Goal: Check status: Check status

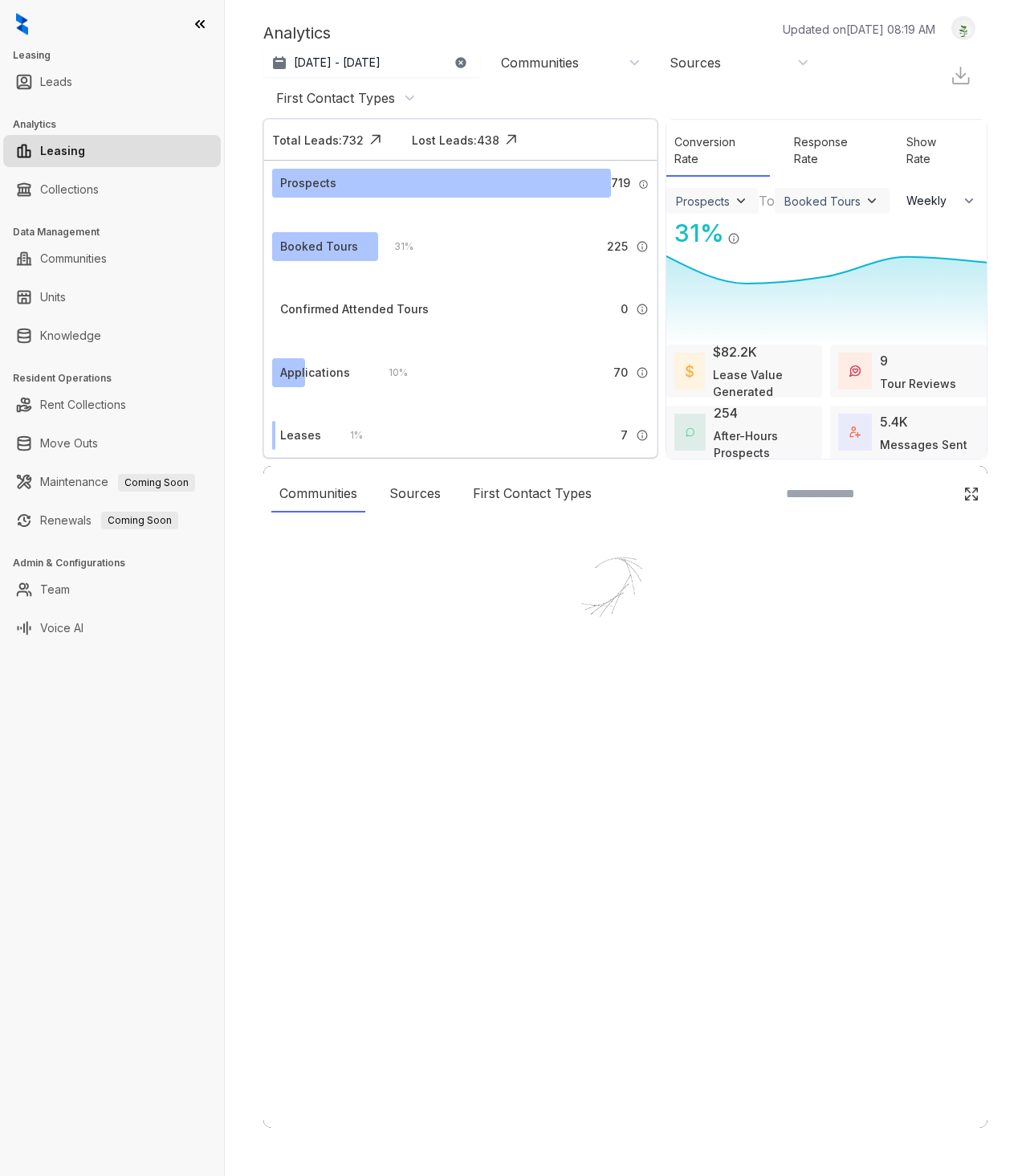
select select "******"
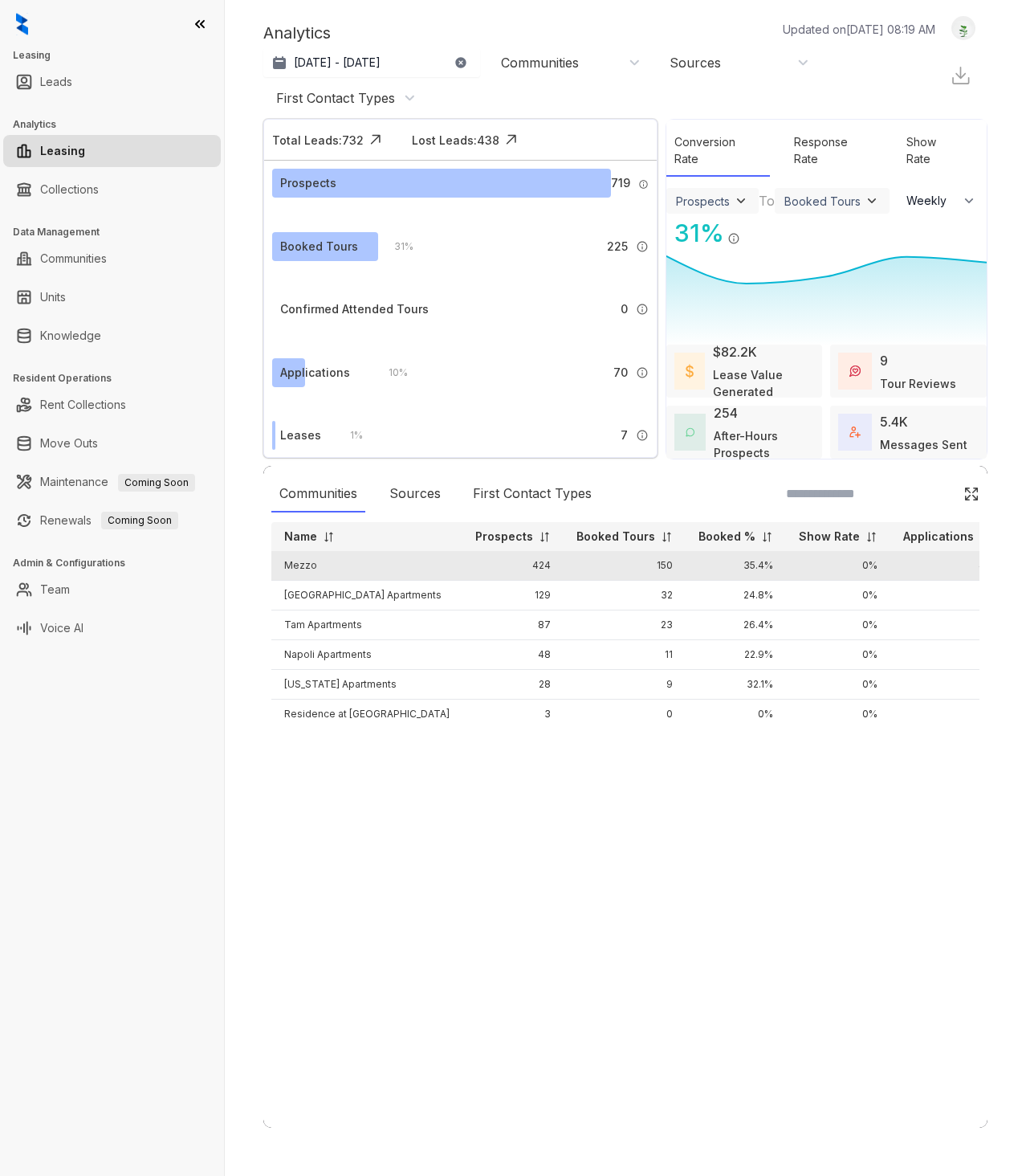
click at [302, 563] on td "Mezzo" at bounding box center [367, 566] width 191 height 30
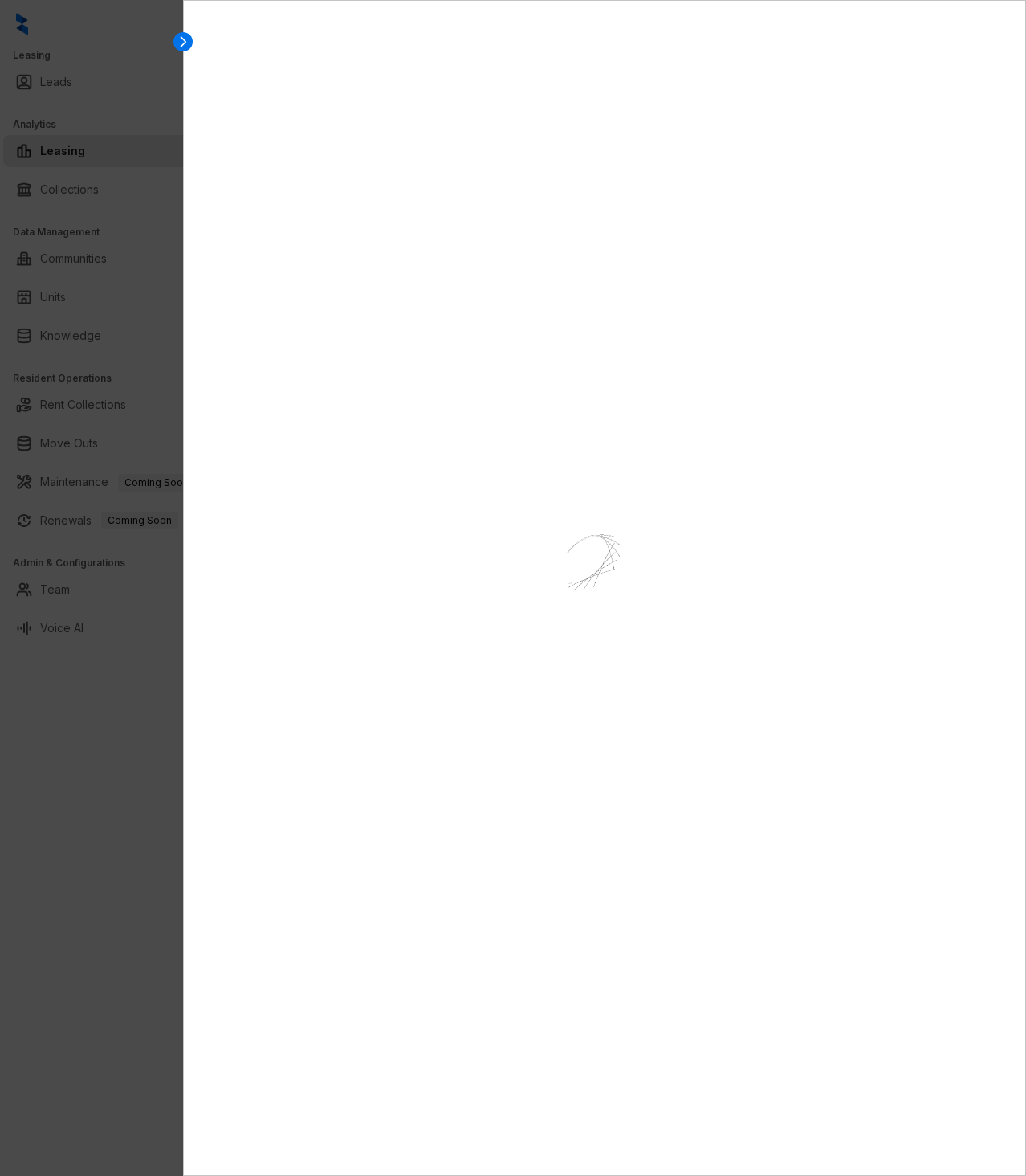
select select "******"
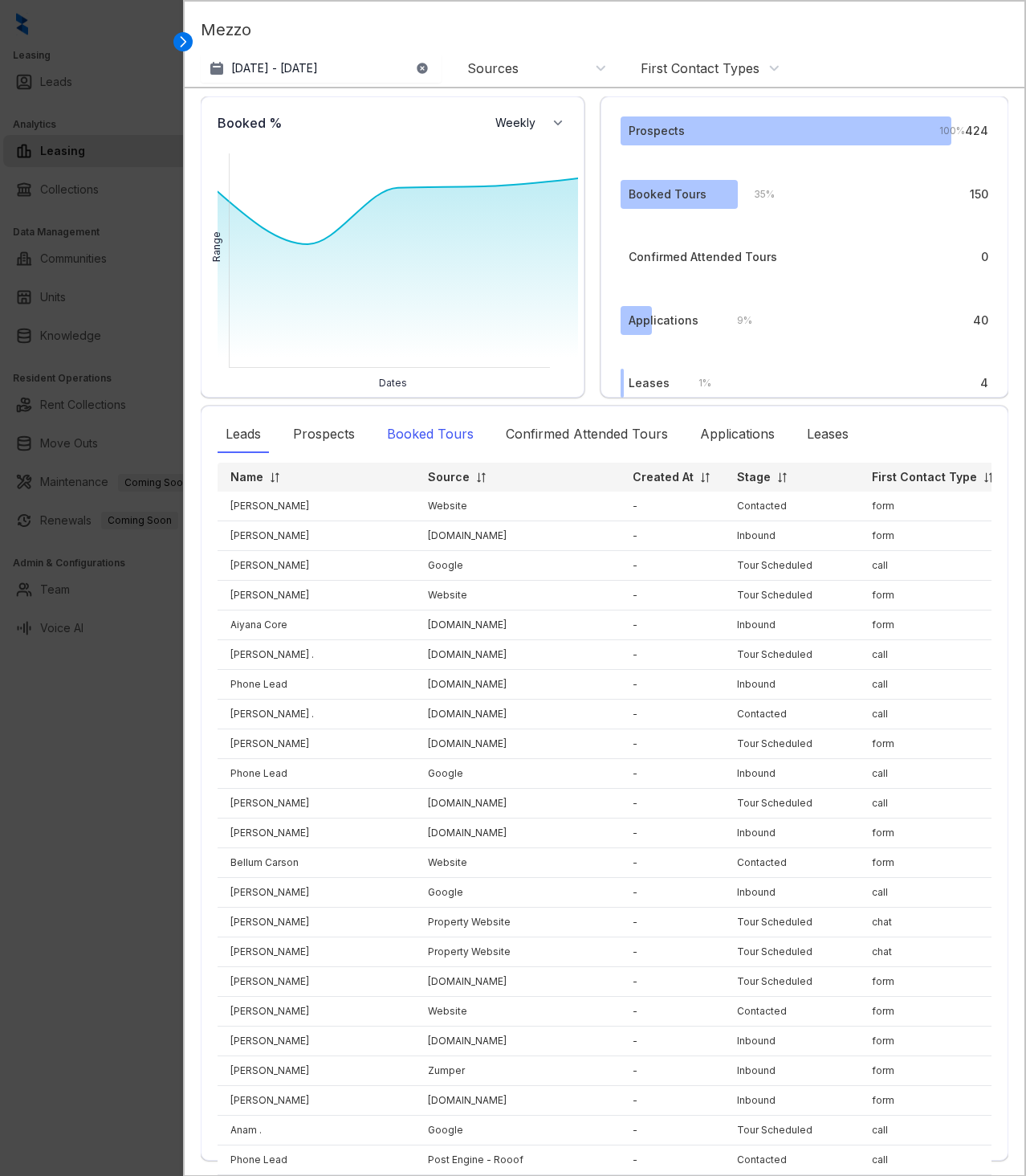
click at [433, 426] on div "Booked Tours" at bounding box center [430, 435] width 102 height 37
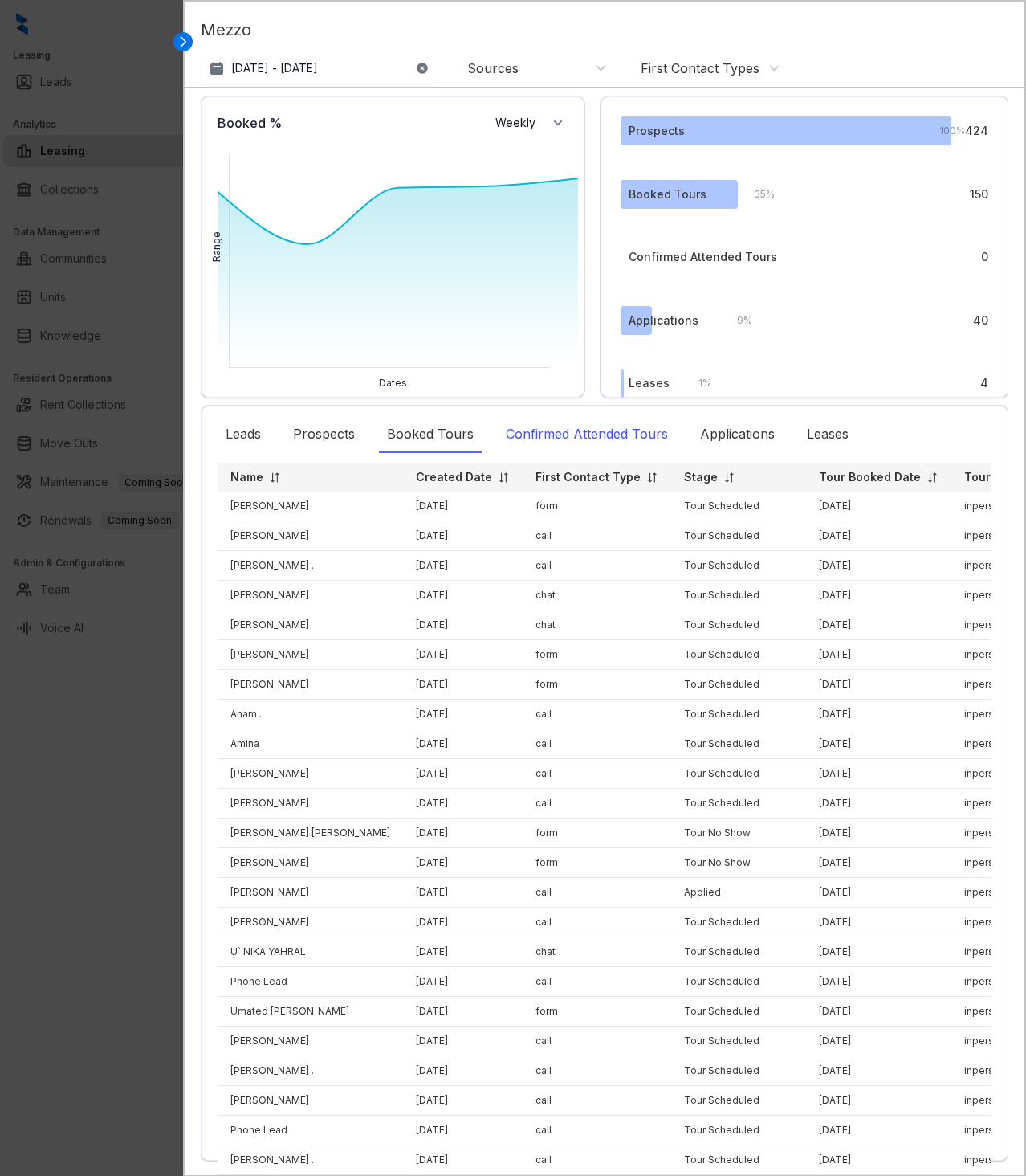
click at [593, 430] on div "Confirmed Attended Tours" at bounding box center [587, 435] width 178 height 37
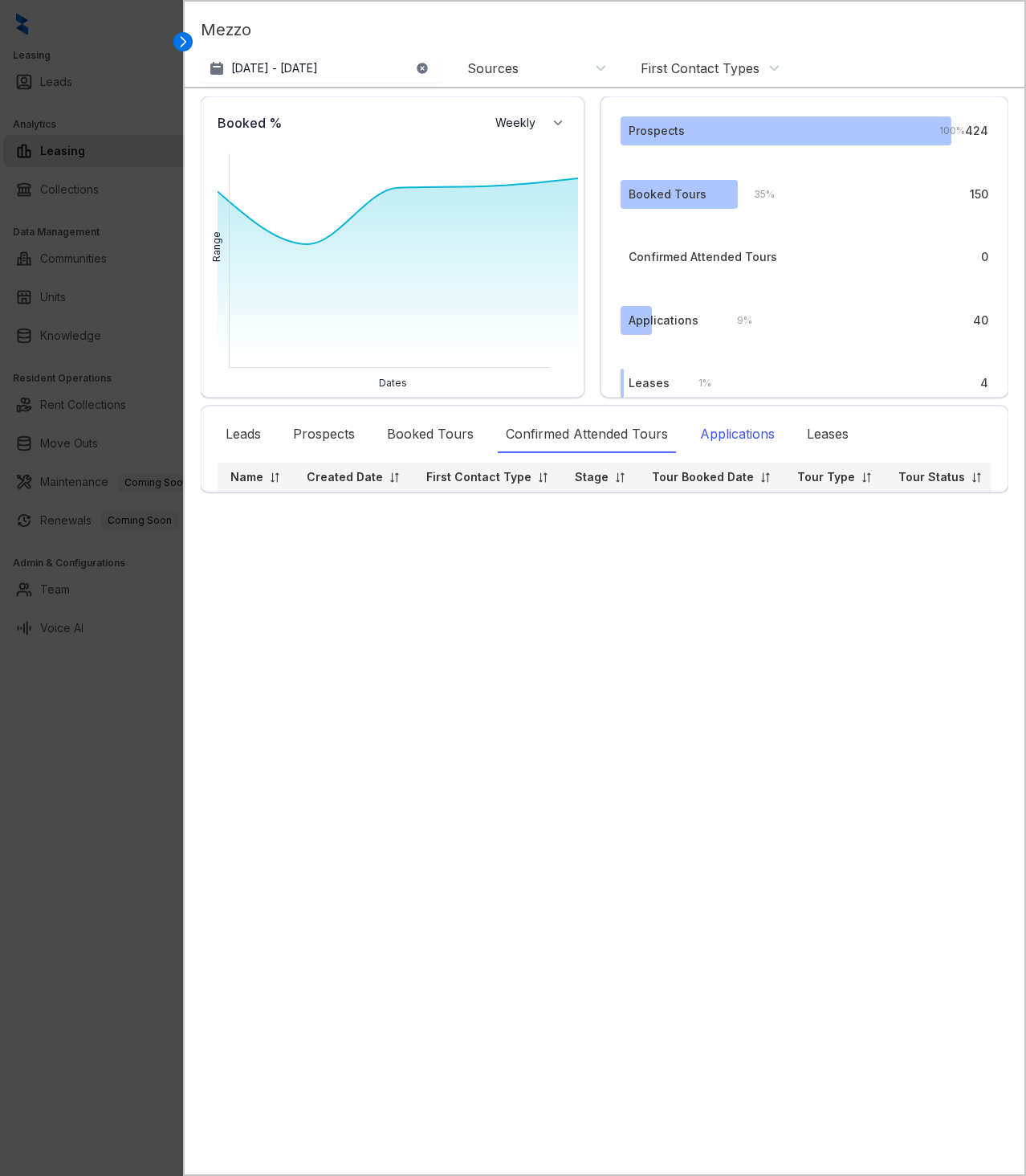
click at [743, 428] on div "Applications" at bounding box center [738, 435] width 91 height 37
click at [831, 432] on div "Leases" at bounding box center [828, 435] width 58 height 37
click at [657, 321] on div "Applications" at bounding box center [663, 320] width 70 height 17
click at [585, 426] on div "Confirmed Attended Tours" at bounding box center [587, 435] width 178 height 37
click at [318, 65] on p "[DATE] - [DATE]" at bounding box center [274, 68] width 87 height 16
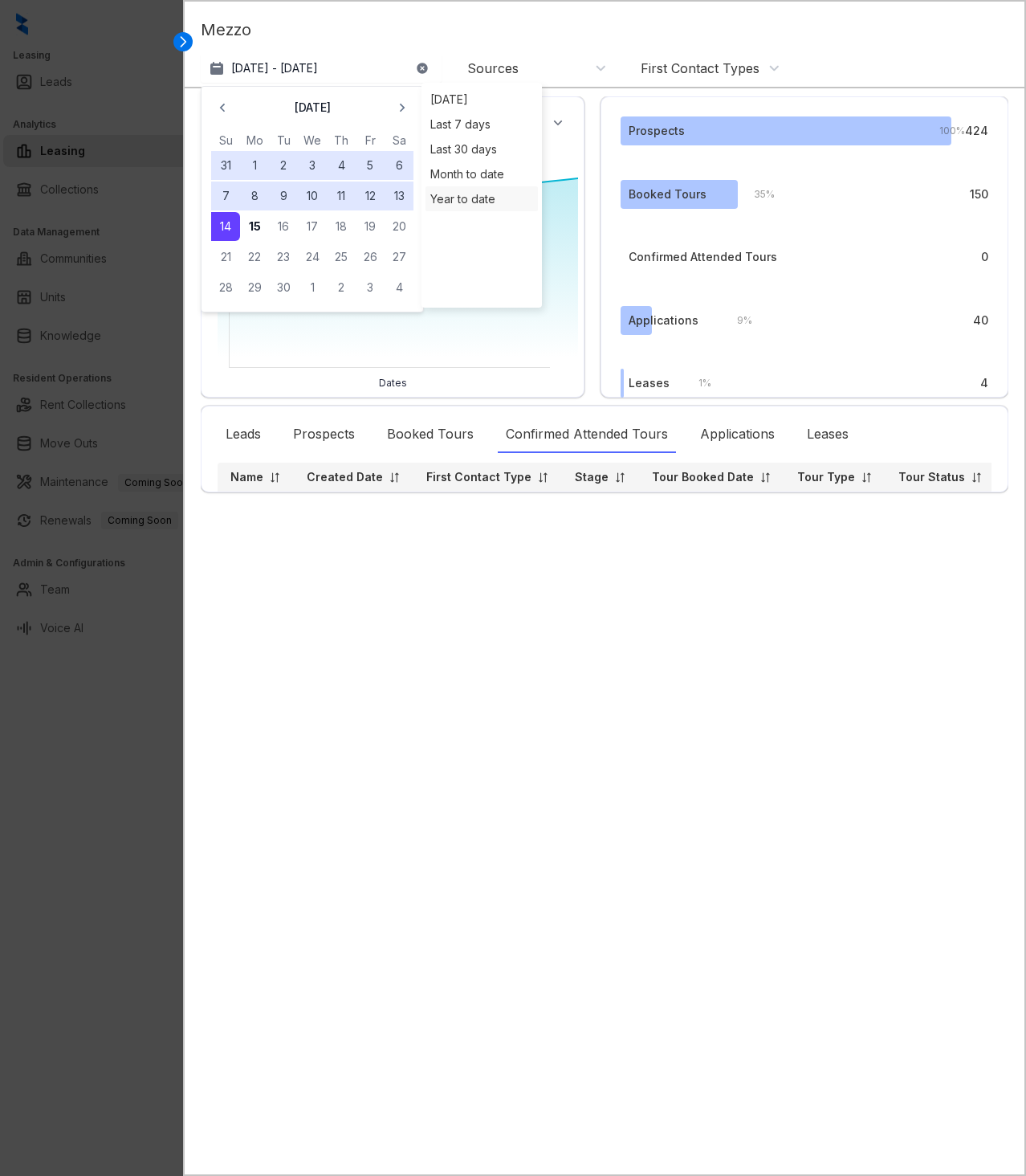
click at [463, 199] on div "Year to date" at bounding box center [482, 199] width 112 height 25
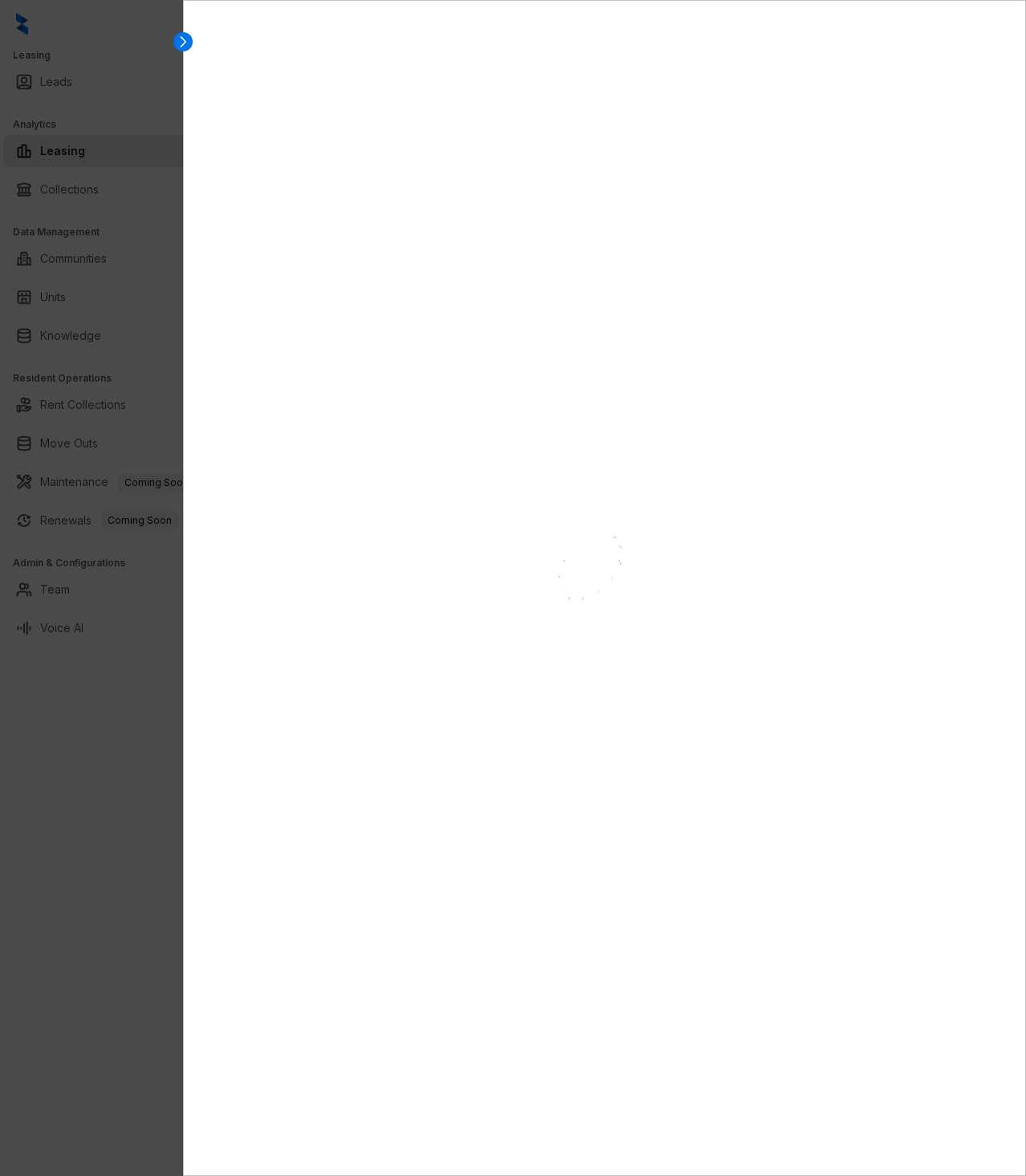
select select "******"
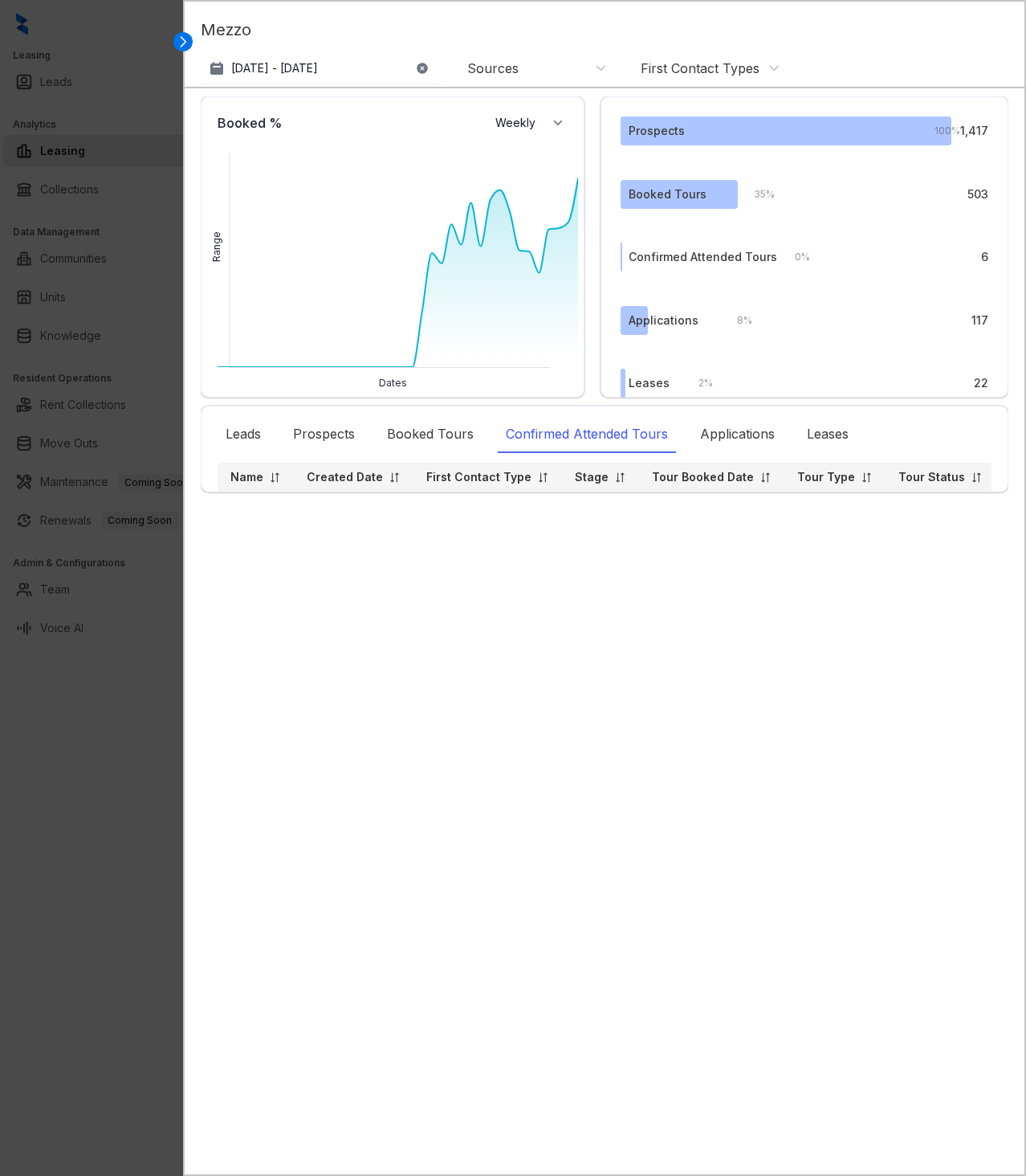
click at [610, 437] on div "Confirmed Attended Tours" at bounding box center [587, 435] width 178 height 37
click at [438, 426] on div "Booked Tours" at bounding box center [430, 435] width 102 height 37
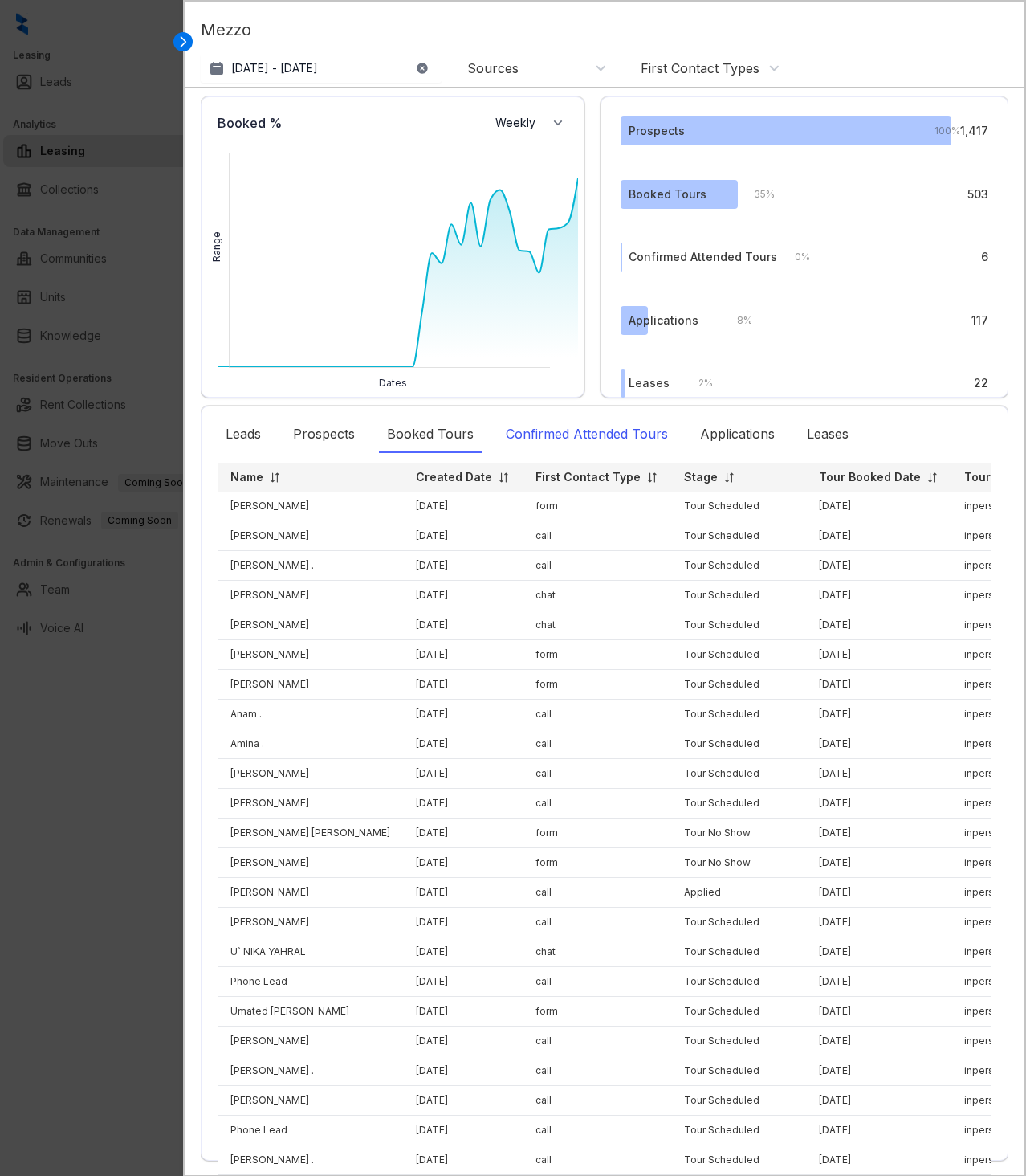
click at [576, 436] on div "Confirmed Attended Tours" at bounding box center [587, 435] width 178 height 37
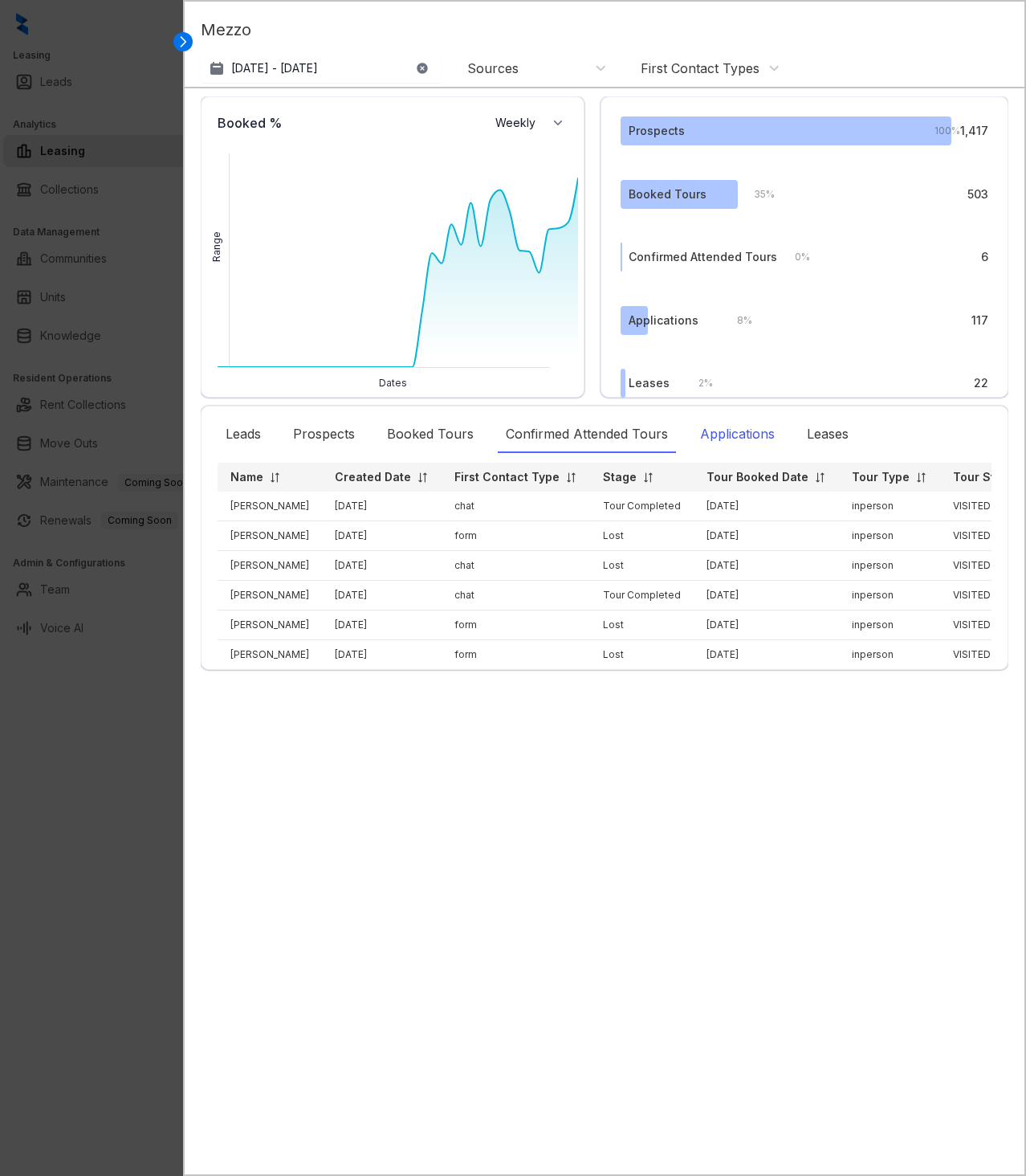
click at [735, 443] on div "Applications" at bounding box center [738, 435] width 91 height 37
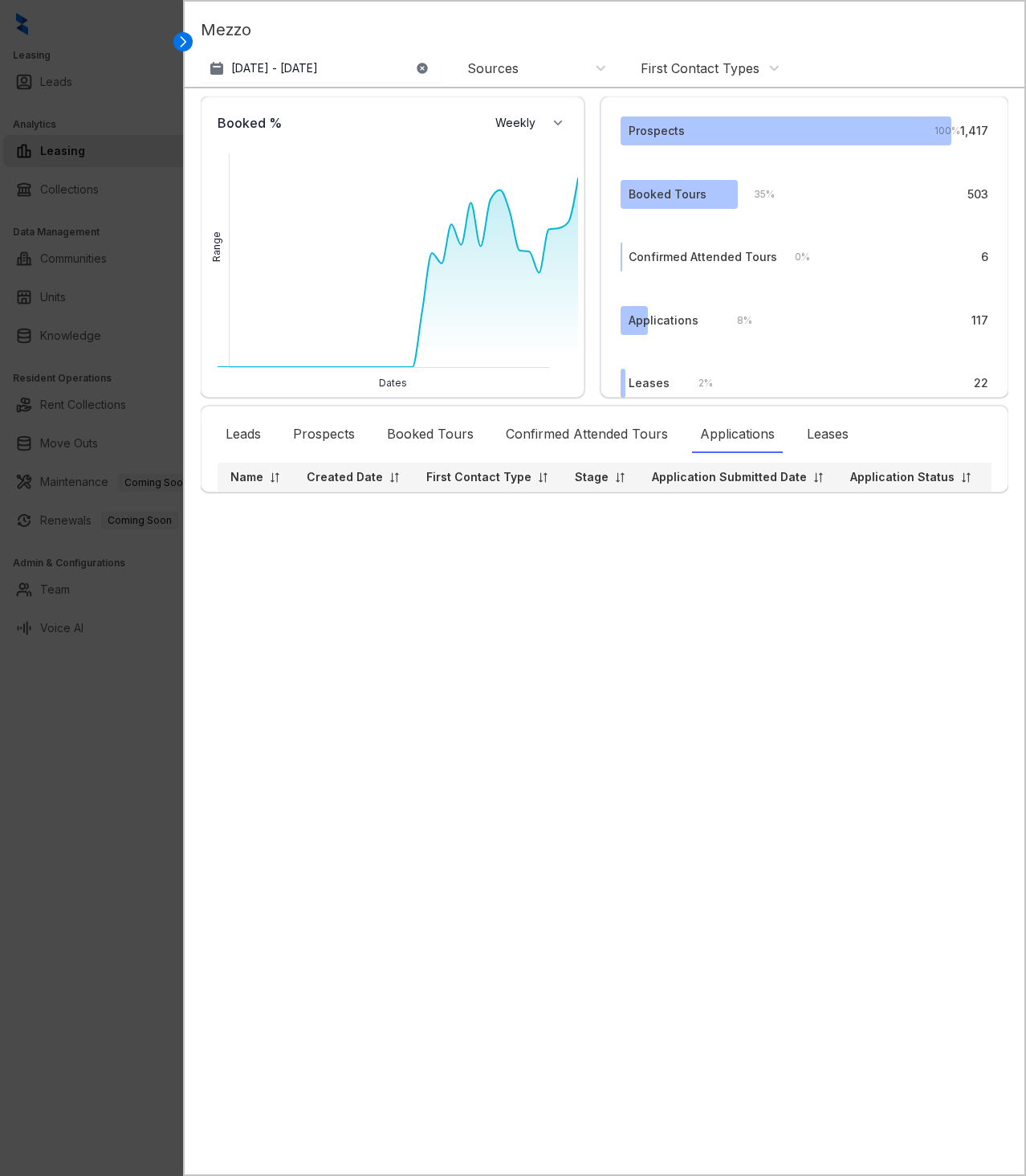
click at [416, 66] on icon "button" at bounding box center [423, 69] width 13 height 13
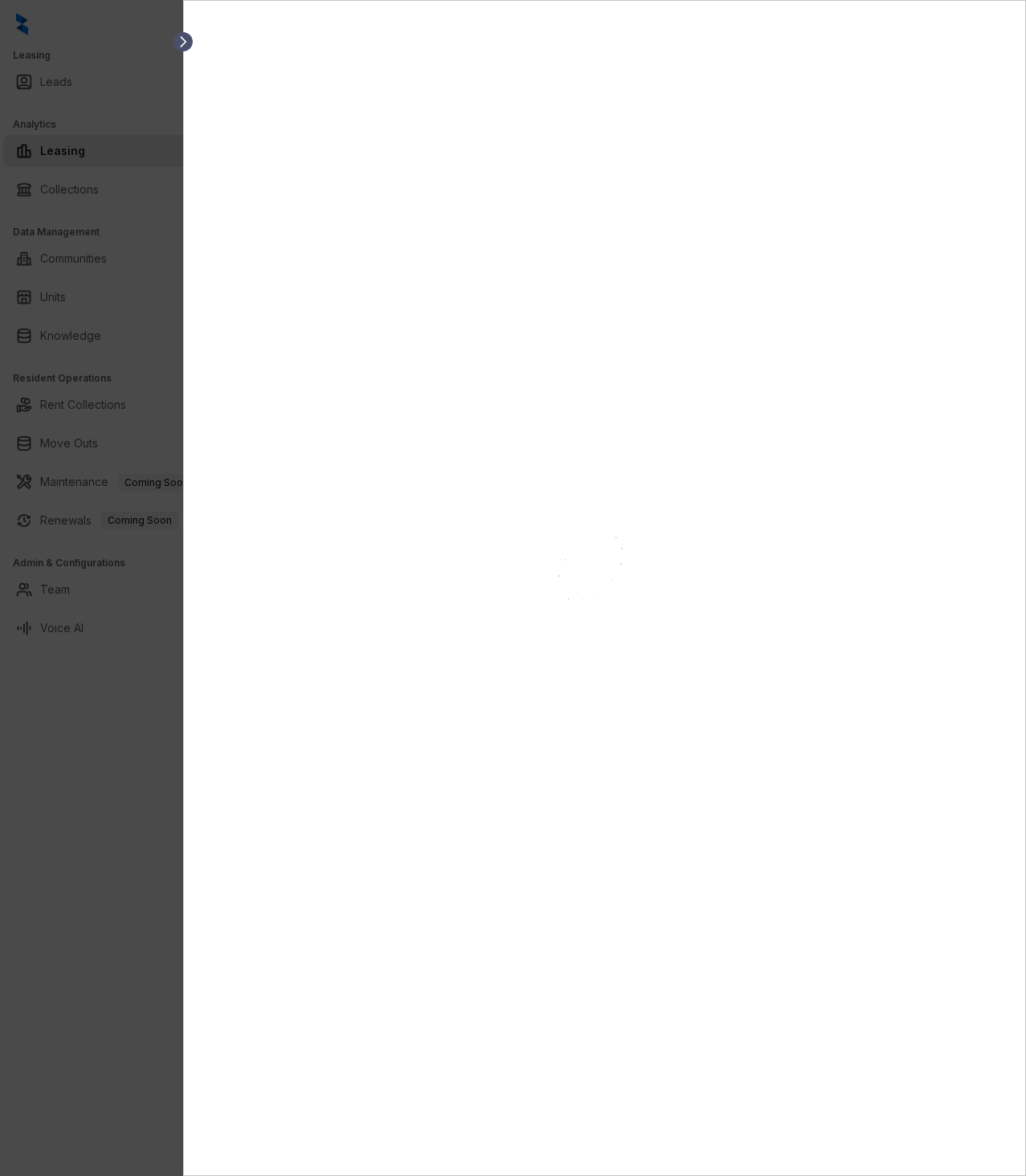
click at [187, 45] on icon at bounding box center [183, 41] width 16 height 16
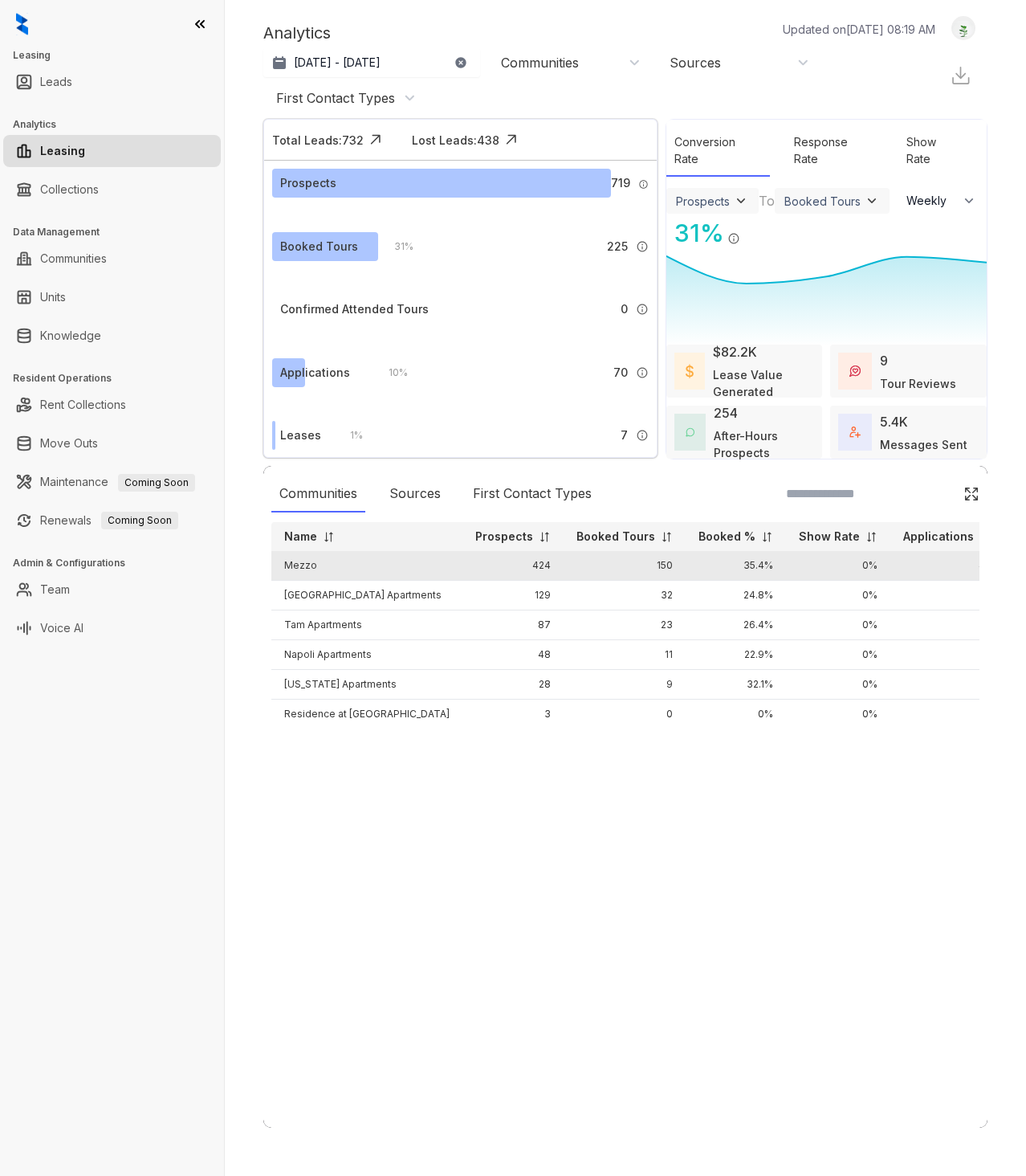
click at [292, 568] on td "Mezzo" at bounding box center [367, 566] width 191 height 30
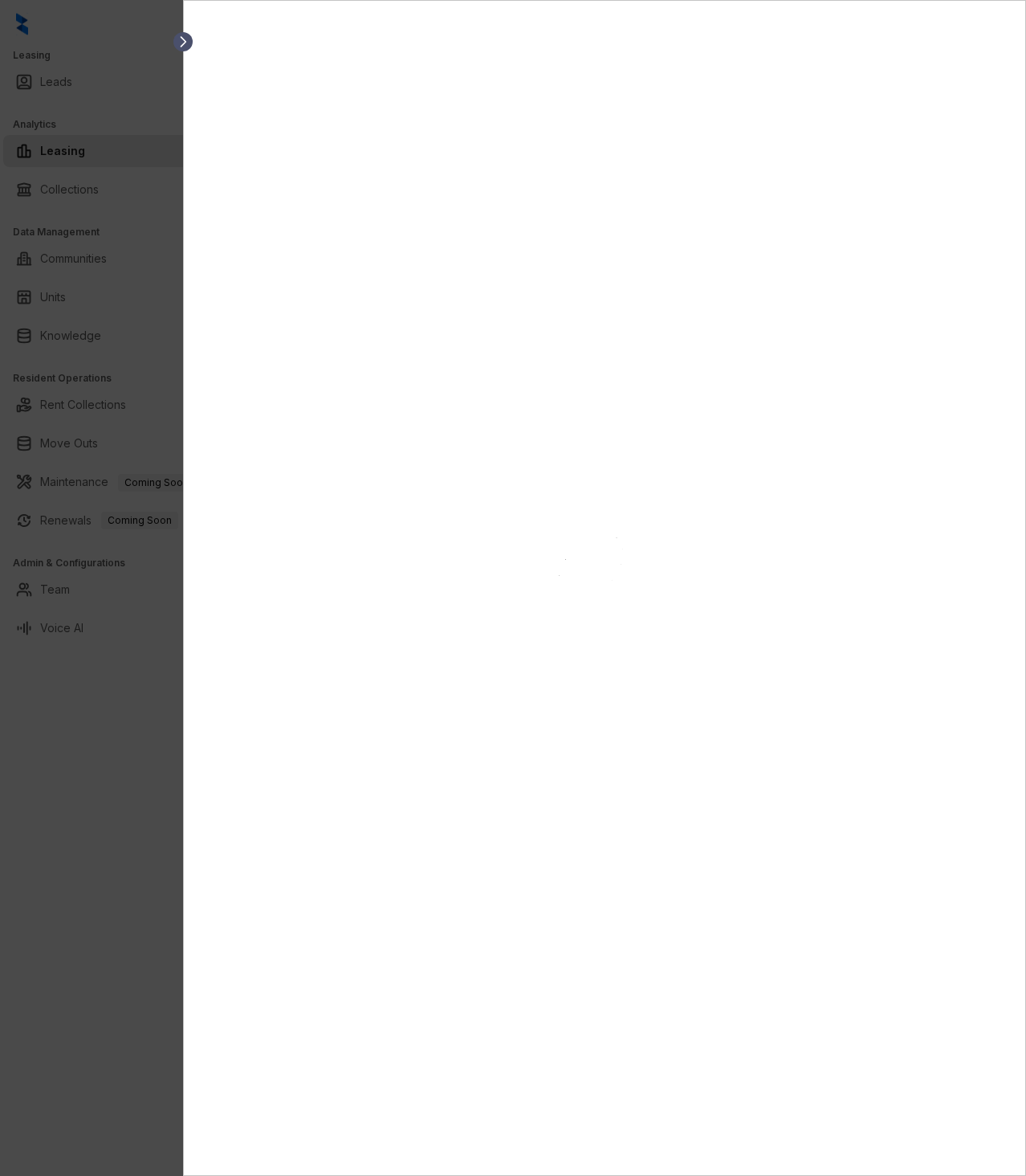
click at [186, 43] on icon at bounding box center [184, 42] width 5 height 10
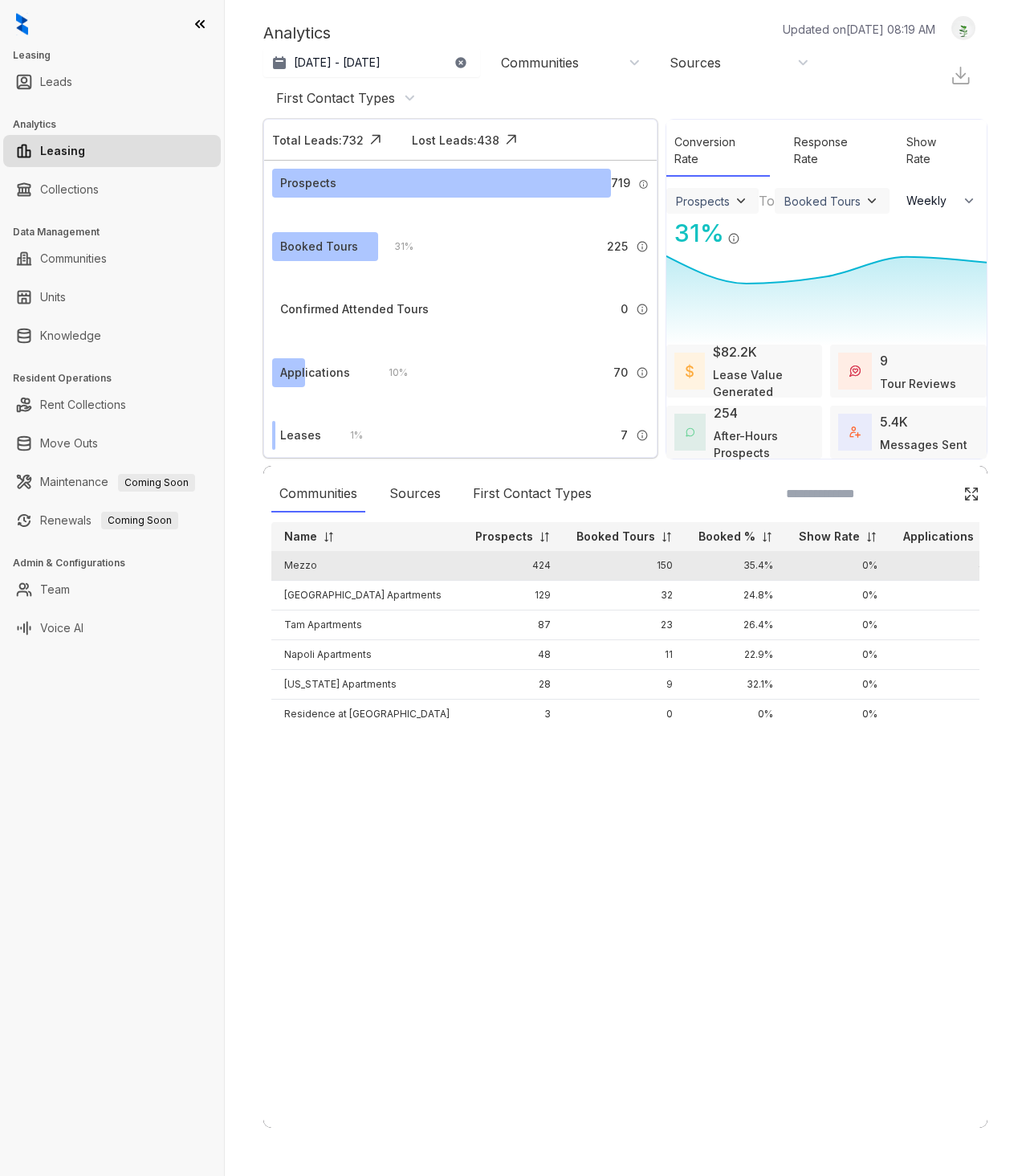
click at [306, 568] on td "Mezzo" at bounding box center [367, 566] width 191 height 30
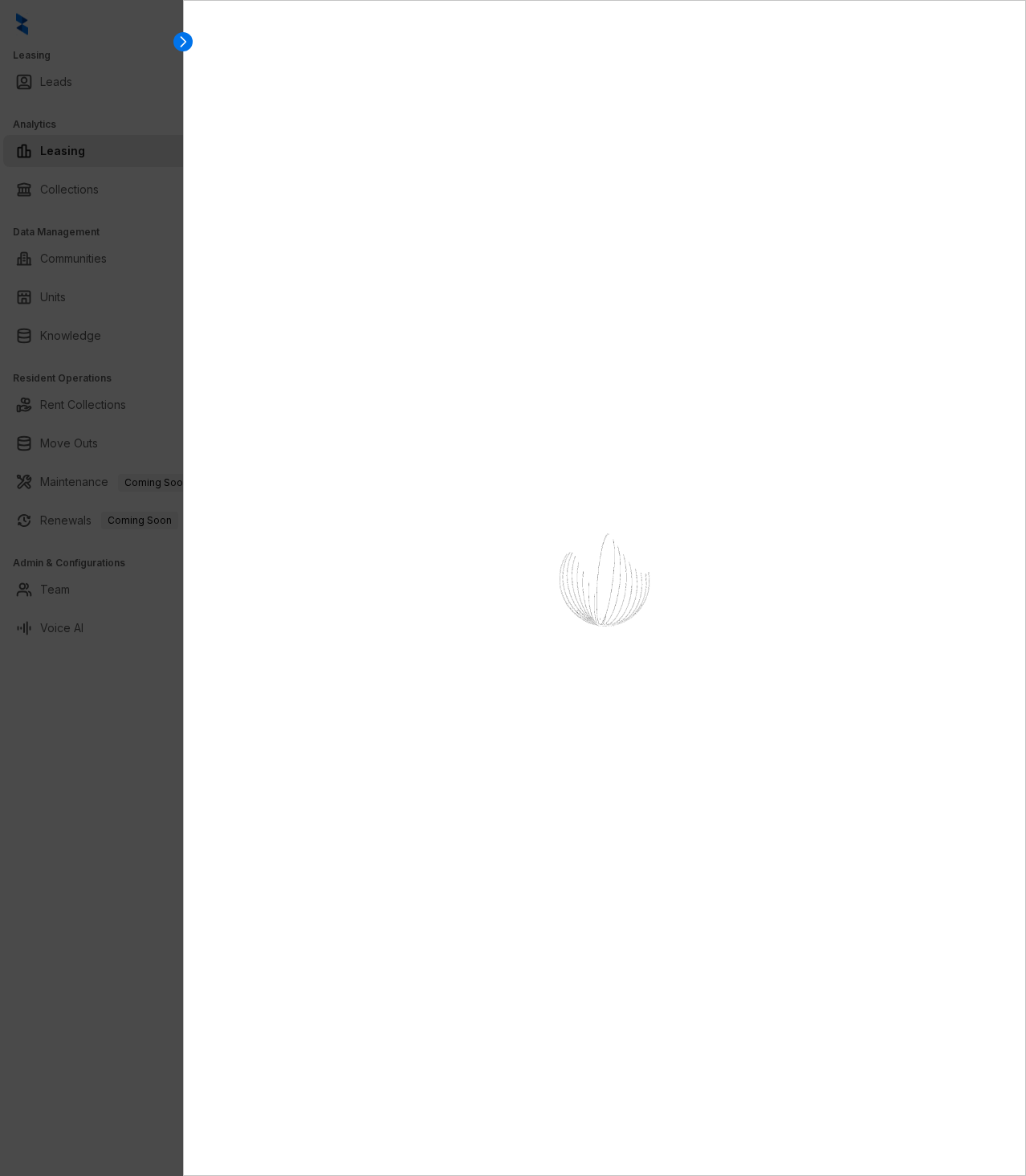
click at [123, 142] on div at bounding box center [513, 588] width 1026 height 1176
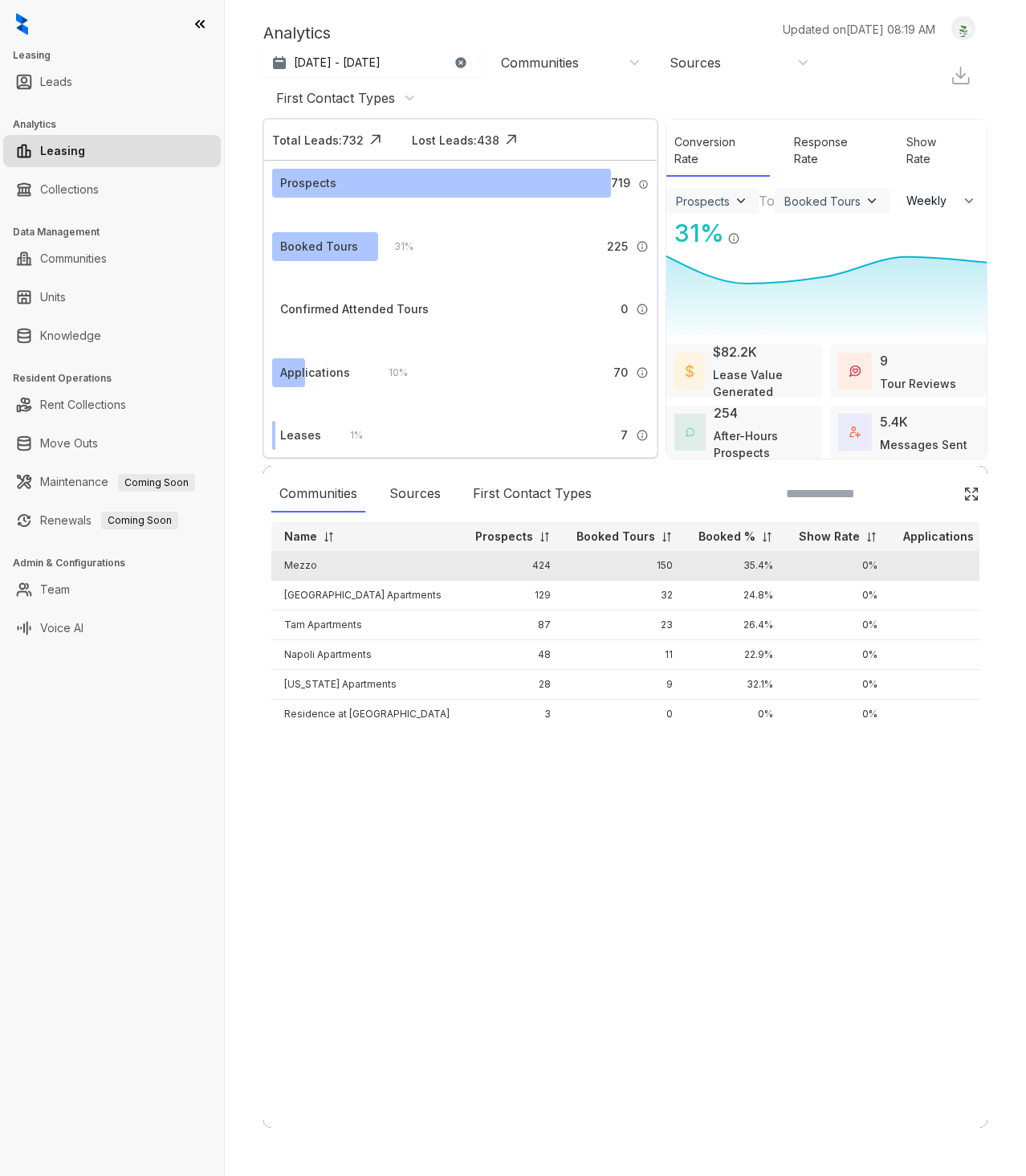
click at [309, 565] on td "Mezzo" at bounding box center [367, 566] width 191 height 30
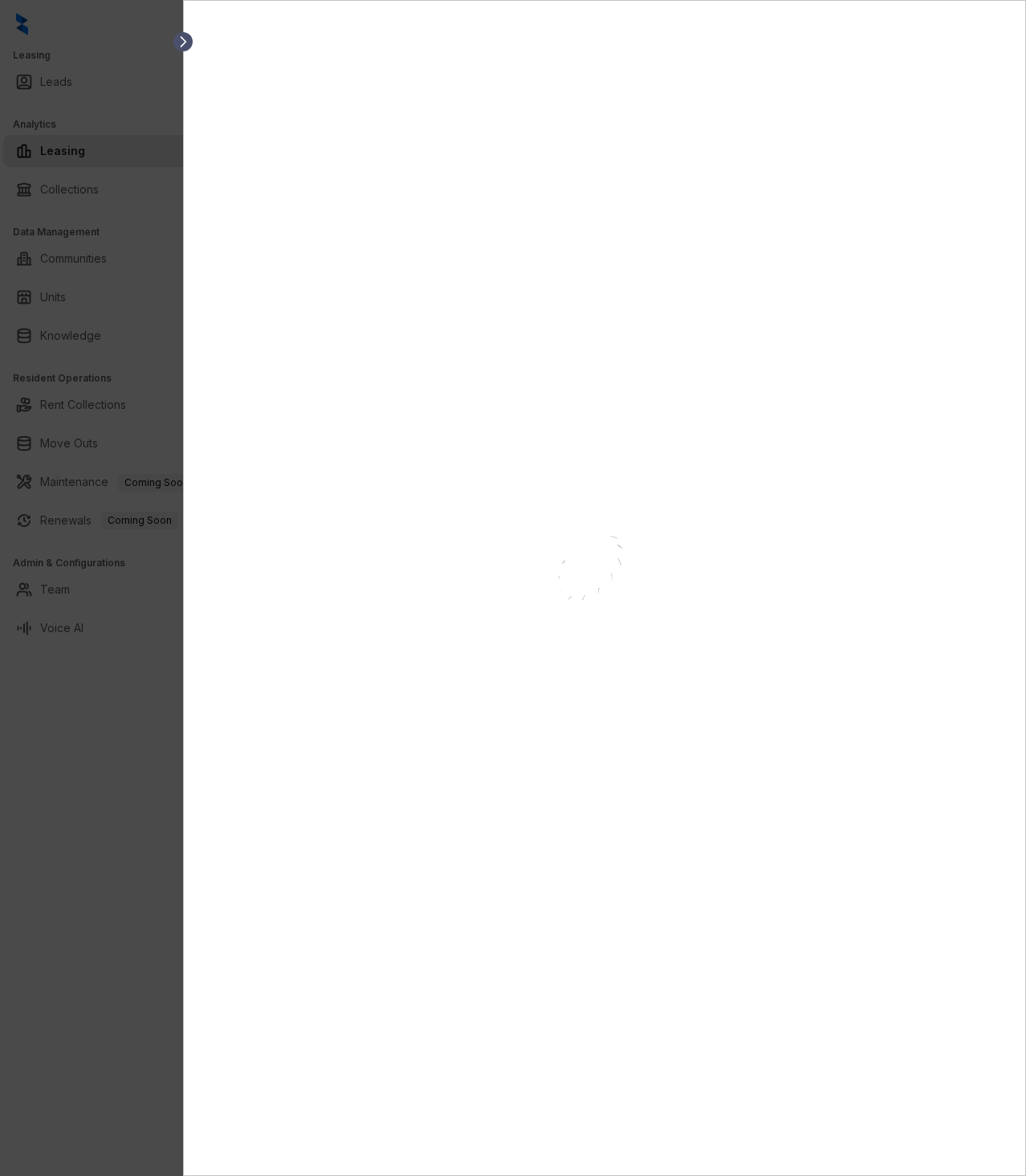
click at [183, 43] on icon at bounding box center [183, 41] width 16 height 16
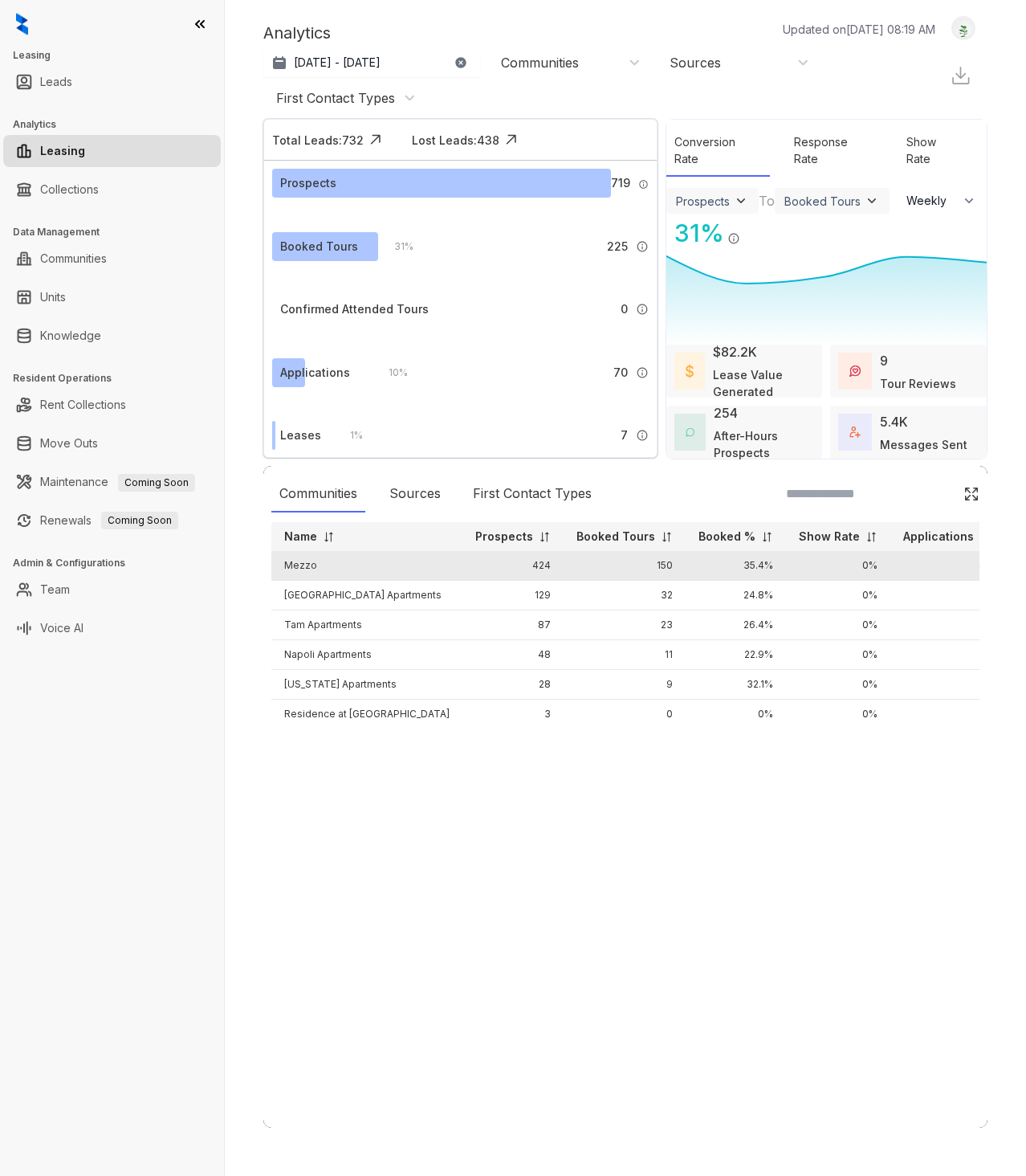
click at [311, 565] on td "Mezzo" at bounding box center [367, 566] width 191 height 30
